Goal: Share content: Share content

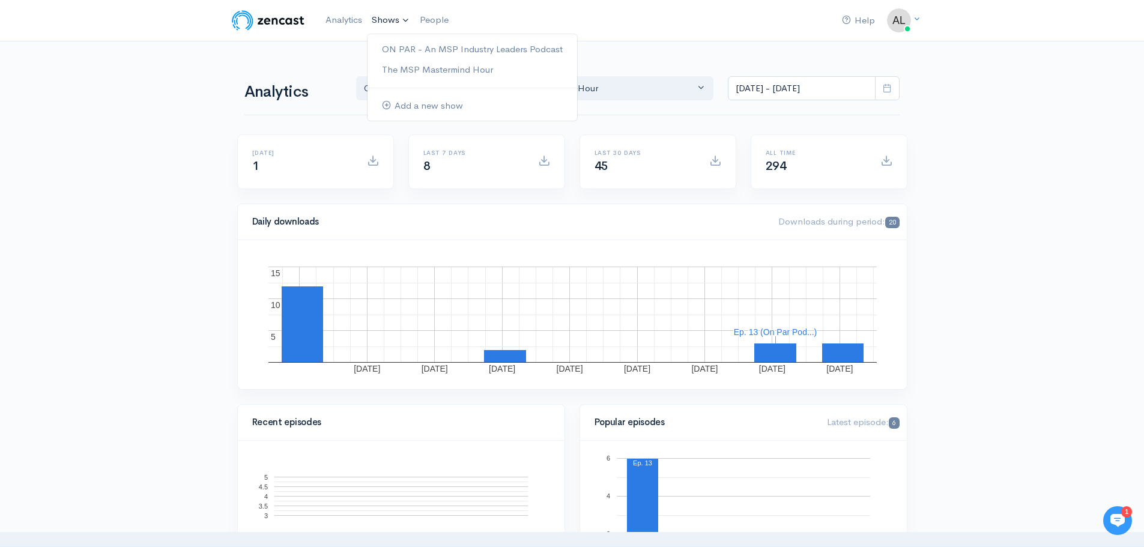
click at [401, 18] on link "Shows" at bounding box center [391, 20] width 48 height 26
click at [426, 50] on link "ON PAR - An MSP Industry Leaders Podcast" at bounding box center [473, 49] width 210 height 21
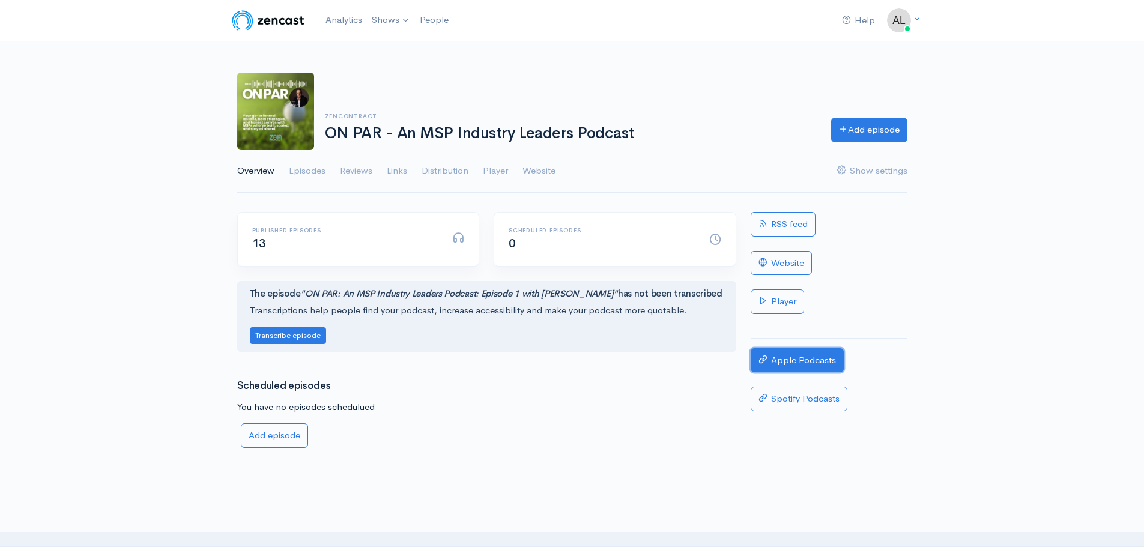
click at [806, 357] on link "Apple Podcasts" at bounding box center [797, 360] width 93 height 25
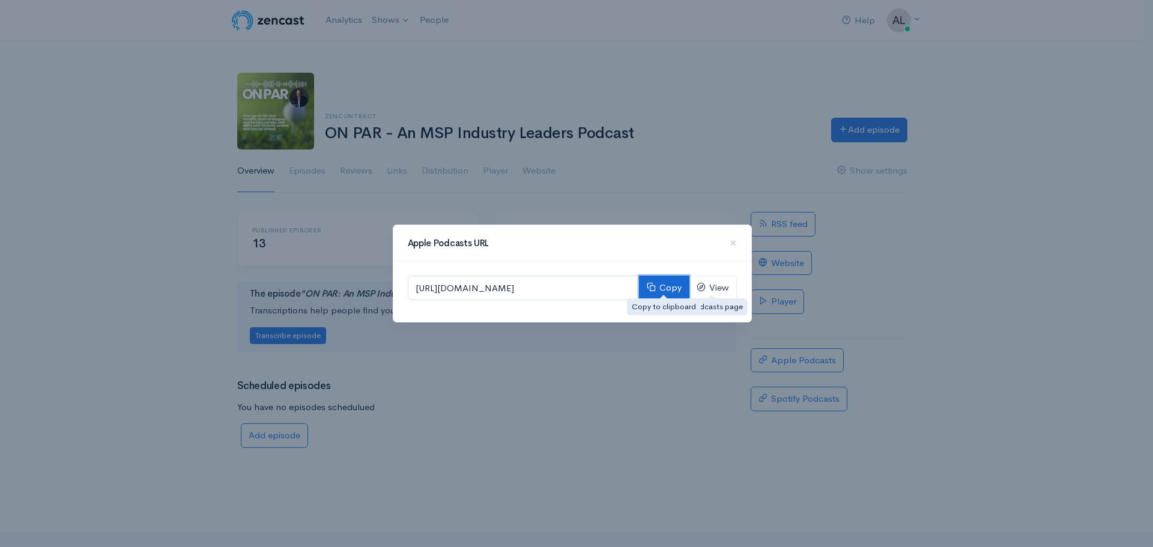
click at [663, 287] on button "Copy" at bounding box center [664, 288] width 50 height 25
click at [733, 240] on span "×" at bounding box center [733, 242] width 7 height 17
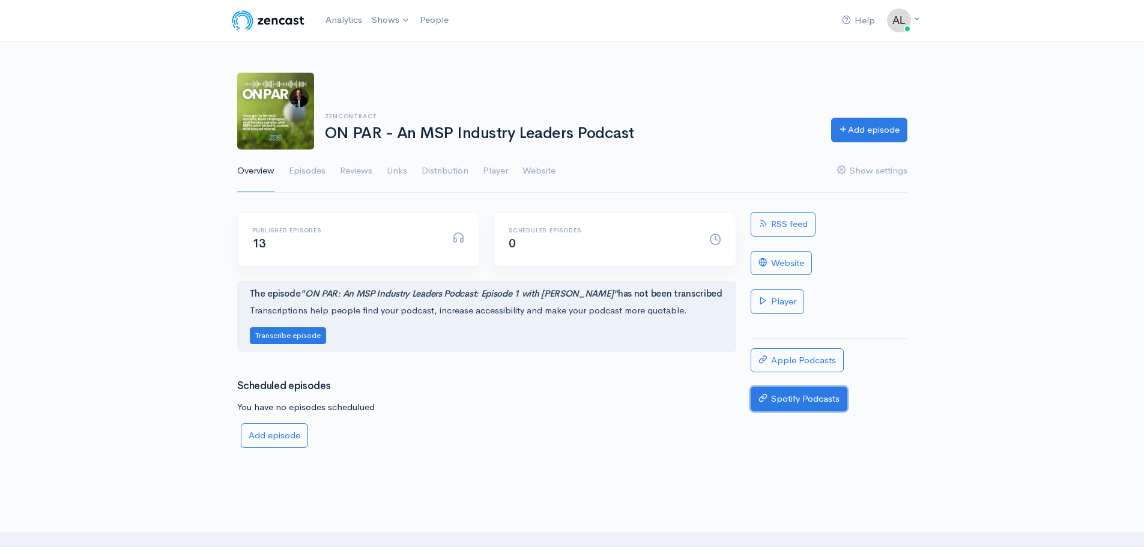
click at [805, 396] on link "Spotify Podcasts" at bounding box center [799, 399] width 97 height 25
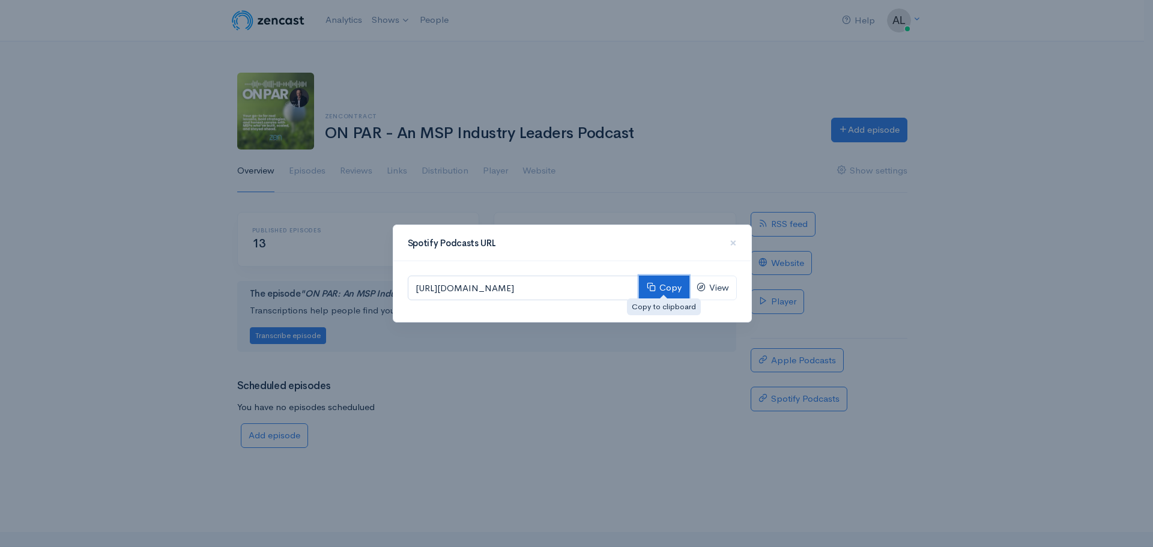
click at [665, 291] on button "Copy" at bounding box center [664, 288] width 50 height 25
